Goal: Task Accomplishment & Management: Complete application form

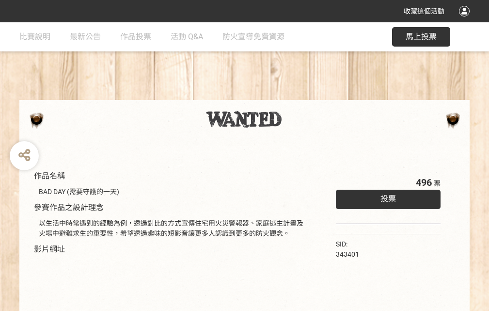
click at [466, 20] on div "收藏這個活動" at bounding box center [244, 11] width 489 height 22
click at [303, 95] on div "作品名稱 BAD DAY (需要守護的一天) 參賽作品之設計理念 以生活中時常遇到的經驗為例，透過對比的方式宣傳住宅用火災警報器、家庭逃生計畫及火場中避難求生…" at bounding box center [244, 226] width 489 height 408
click at [386, 196] on span "投票" at bounding box center [389, 198] width 16 height 9
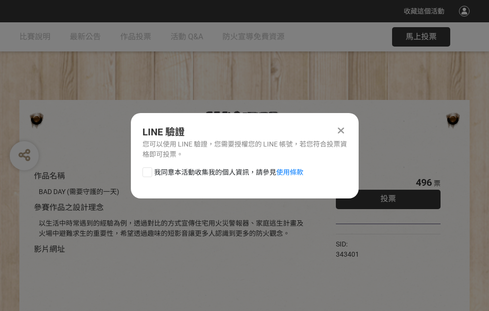
click at [146, 170] on div at bounding box center [148, 172] width 10 height 10
checkbox input "true"
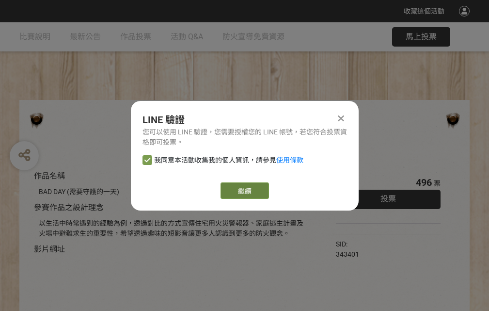
click at [244, 191] on link "繼續" at bounding box center [245, 190] width 48 height 16
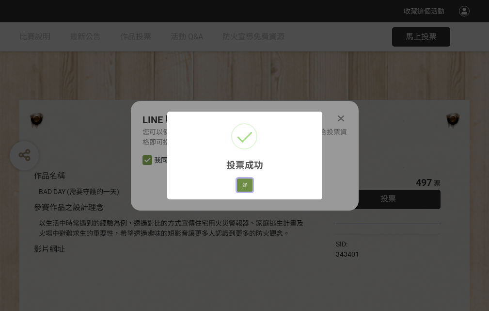
click at [242, 183] on button "好" at bounding box center [245, 185] width 16 height 14
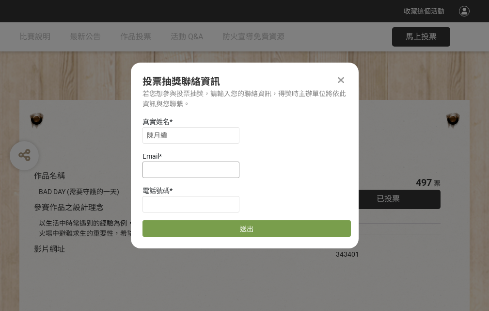
click at [194, 169] on input at bounding box center [191, 169] width 97 height 16
type input "[EMAIL_ADDRESS][DOMAIN_NAME]"
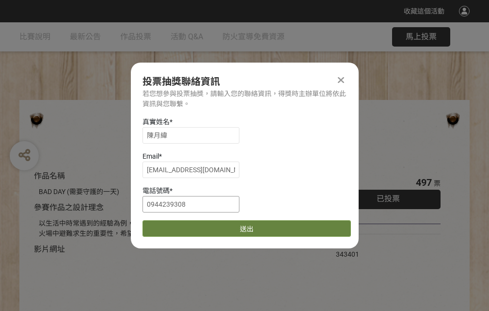
type input "0944239308"
click at [170, 225] on button "送出" at bounding box center [247, 228] width 208 height 16
